Goal: Book appointment/travel/reservation

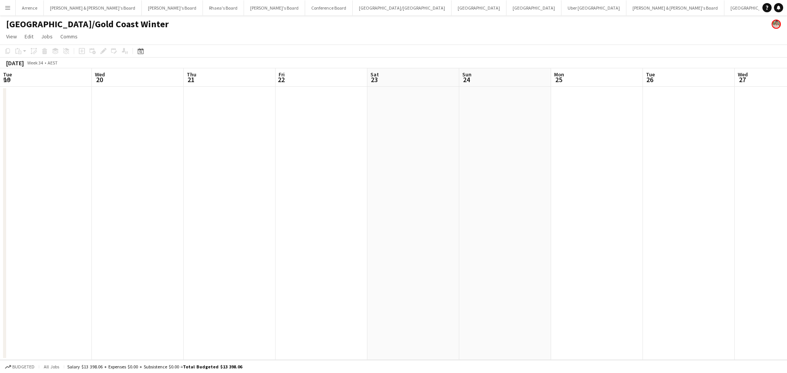
scroll to position [0, 261]
click at [401, 256] on app-calendar-viewport "Mon 18 Tue 19 Wed 20 Thu 21 Fri 22 Sat 23 Sun 24 Mon 25 Tue 26 Wed 27 Thu 28 Fr…" at bounding box center [393, 214] width 787 height 292
drag, startPoint x: 314, startPoint y: 269, endPoint x: 576, endPoint y: 271, distance: 262.8
click at [576, 271] on app-calendar-viewport "Sat 16 Sun 17 Mon 18 Tue 19 Wed 20 Thu 21 Fri 22 Sat 23 Sun 24 Mon 25 Tue 26 We…" at bounding box center [393, 214] width 787 height 292
drag, startPoint x: 304, startPoint y: 278, endPoint x: 612, endPoint y: 290, distance: 308.4
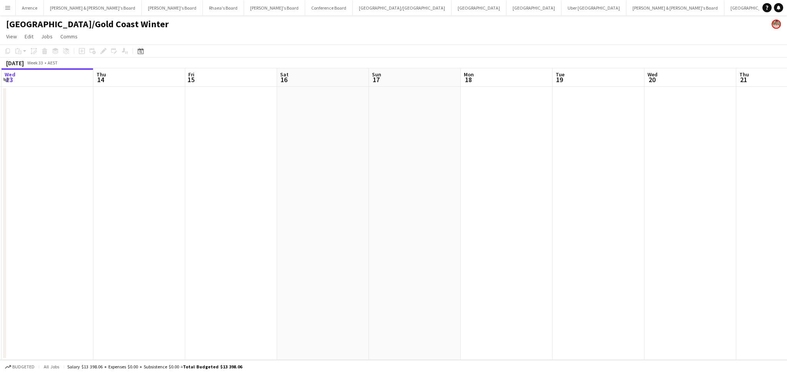
click at [673, 290] on app-calendar-viewport "Mon 11 Tue 12 Wed 13 Thu 14 Fri 15 Sat 16 Sun 17 Mon 18 Tue 19 Wed 20 Thu 21 Fr…" at bounding box center [393, 214] width 787 height 292
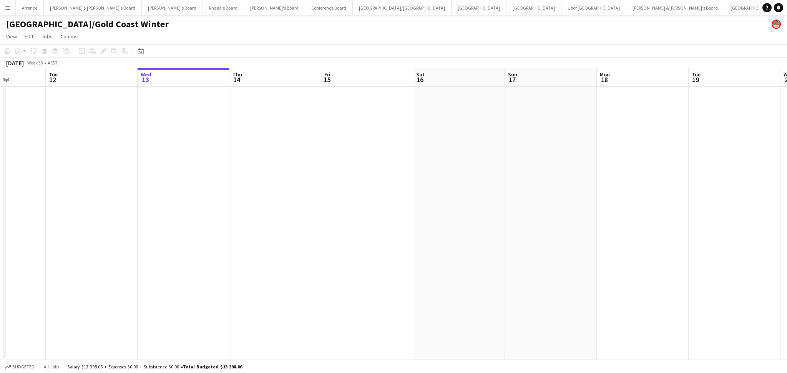
drag, startPoint x: 515, startPoint y: 290, endPoint x: 649, endPoint y: 289, distance: 134.1
click at [649, 289] on app-calendar-viewport "Sat 9 Sun 10 Mon 11 Tue 12 Wed 13 Thu 14 Fri 15 Sat 16 Sun 17 Mon 18 Tue 19 Wed…" at bounding box center [393, 214] width 787 height 292
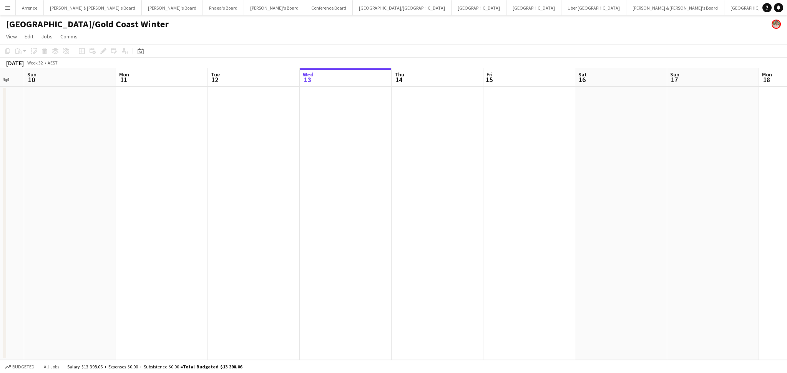
scroll to position [0, 243]
drag, startPoint x: 351, startPoint y: 282, endPoint x: 488, endPoint y: 280, distance: 137.2
click at [488, 280] on app-calendar-viewport "Thu 7 Fri 8 Sat 9 Sun 10 Mon 11 Tue 12 Wed 13 Thu 14 Fri 15 Sat 16 Sun 17 Mon 1…" at bounding box center [393, 214] width 787 height 292
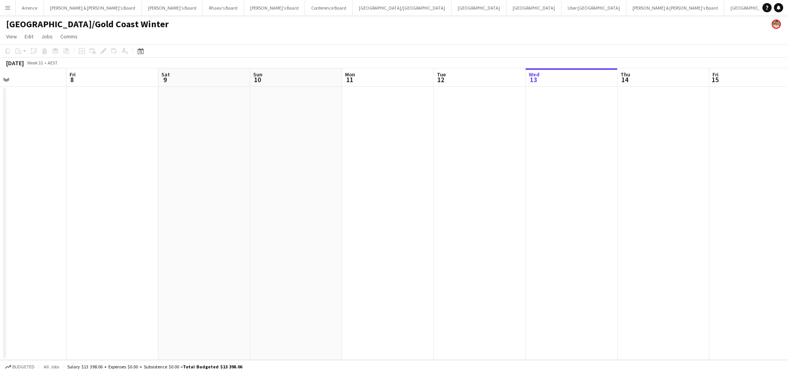
drag, startPoint x: 259, startPoint y: 251, endPoint x: 673, endPoint y: 276, distance: 415.0
click at [673, 276] on app-calendar-viewport "Wed 6 Thu 7 Fri 8 Sat 9 Sun 10 Mon 11 Tue 12 Wed 13 Thu 14 Fri 15 Sat 16 Sun 17…" at bounding box center [393, 214] width 787 height 292
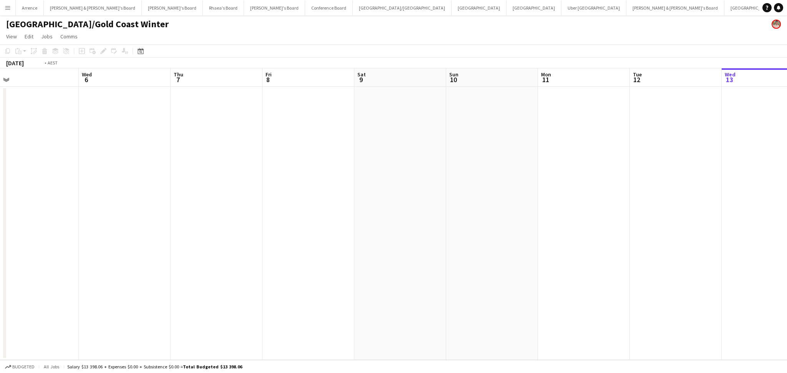
scroll to position [0, 179]
drag, startPoint x: 374, startPoint y: 292, endPoint x: 576, endPoint y: 280, distance: 202.1
click at [576, 280] on app-calendar-viewport "Sun 3 Mon 4 Tue 5 Wed 6 Thu 7 Fri 8 Sat 9 Sun 10 Mon 11 Tue 12 Wed 13 Thu 14 Fr…" at bounding box center [393, 214] width 787 height 292
click at [403, 232] on app-date-cell at bounding box center [418, 224] width 92 height 274
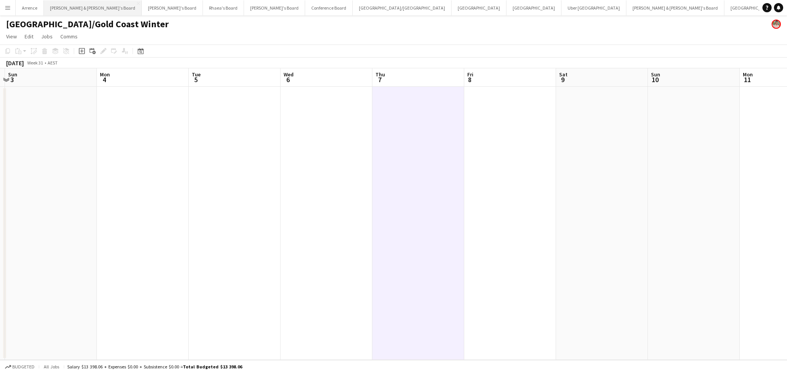
click at [59, 9] on button "[PERSON_NAME] & [PERSON_NAME]'s Board Close" at bounding box center [93, 7] width 98 height 15
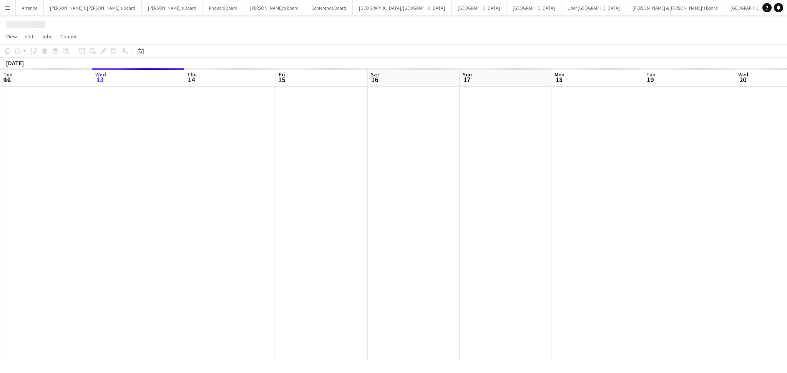
drag, startPoint x: 261, startPoint y: 231, endPoint x: 734, endPoint y: 236, distance: 473.0
click at [734, 236] on app-calendar-viewport "Sun 10 Mon 11 Tue 12 Wed 13 Thu 14 Fri 15 Sat 16 Sun 17 Mon 18 Tue 19 Wed 20 Th…" at bounding box center [393, 214] width 787 height 292
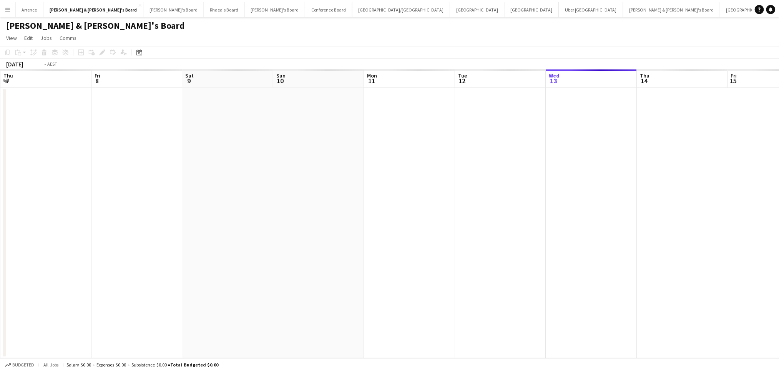
scroll to position [0, 224]
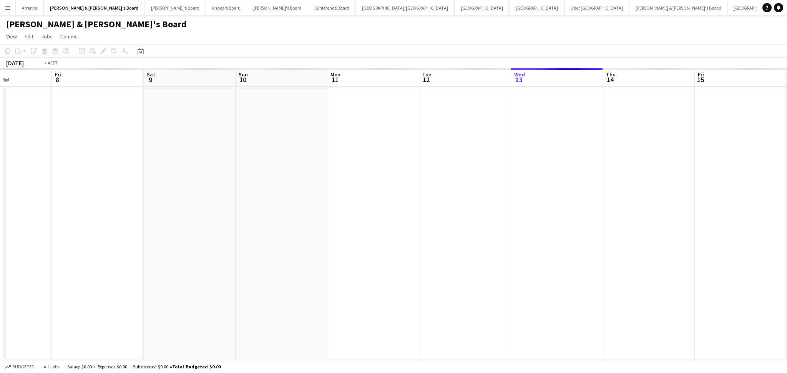
click at [567, 237] on app-calendar-viewport "Tue 5 Wed 6 Thu 7 Fri 8 Sat 9 Sun 10 Mon 11 Tue 12 Wed 13 Thu 14 Fri 15 Sat 16 …" at bounding box center [393, 214] width 787 height 292
click at [363, 240] on app-date-cell at bounding box center [373, 224] width 92 height 274
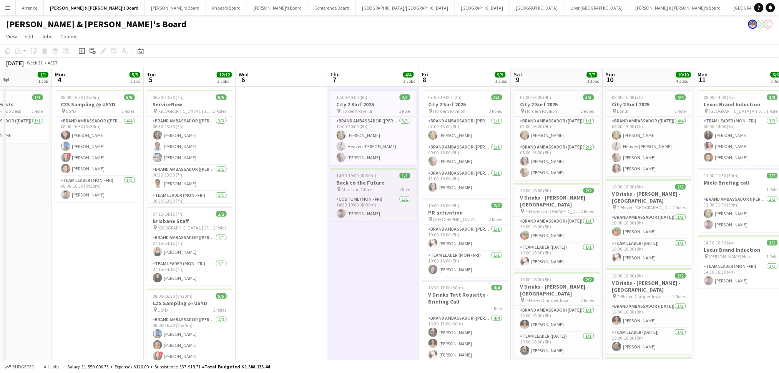
click at [357, 186] on h3 "Back to the Future" at bounding box center [373, 182] width 86 height 7
